Goal: Check status: Check status

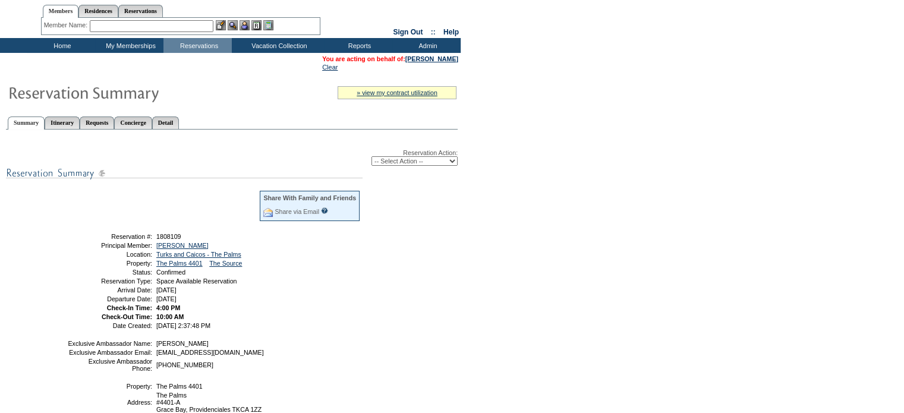
scroll to position [28, 0]
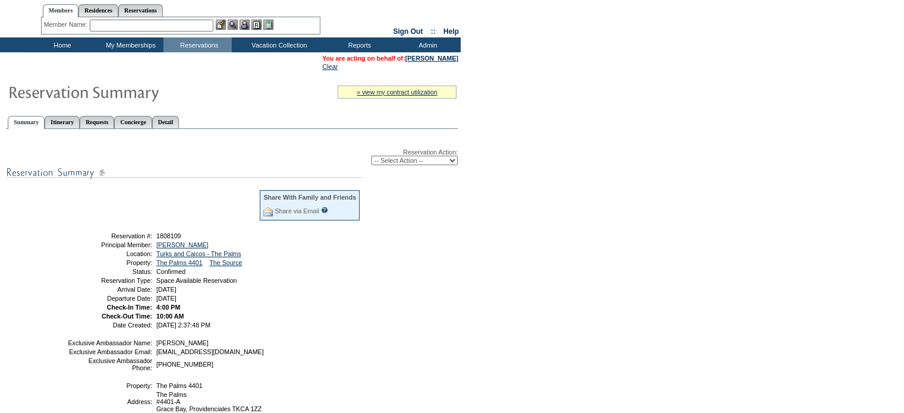
click at [453, 159] on select "-- Select Action -- Modify Reservation Dates Modify Reservation Cost Modify Occ…" at bounding box center [414, 161] width 86 height 10
click at [355, 288] on td "[DATE]" at bounding box center [257, 289] width 207 height 7
click at [348, 371] on td "[PHONE_NUMBER]" at bounding box center [257, 364] width 207 height 14
click at [412, 202] on div "Reservation Action: -- Select Action -- Modify Reservation Dates Modify Reserva…" at bounding box center [232, 312] width 452 height 354
click at [421, 57] on link "[PERSON_NAME]" at bounding box center [431, 58] width 53 height 7
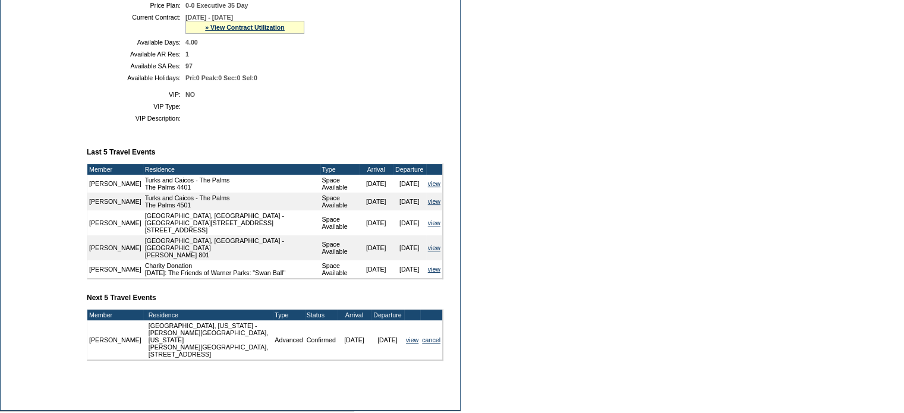
scroll to position [356, 0]
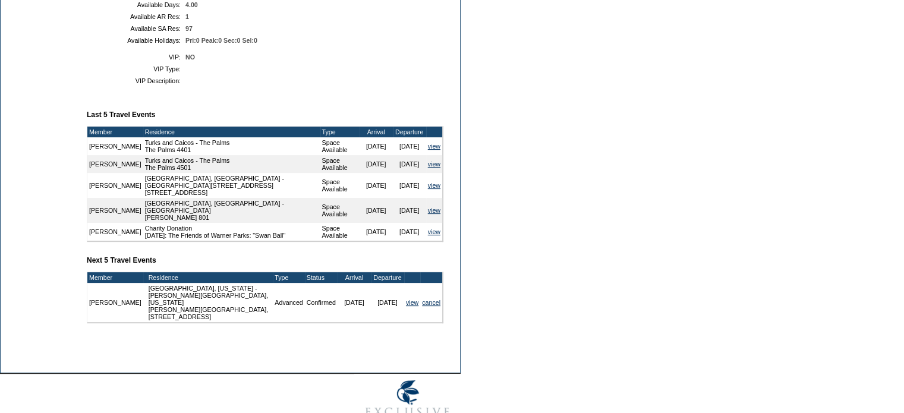
click at [127, 345] on td "Member Account Details Primary Member: Member Since: [DATE] Member Name: [PERSO…" at bounding box center [270, 67] width 366 height 554
click at [430, 150] on link "view" at bounding box center [434, 146] width 12 height 7
